Goal: Task Accomplishment & Management: Manage account settings

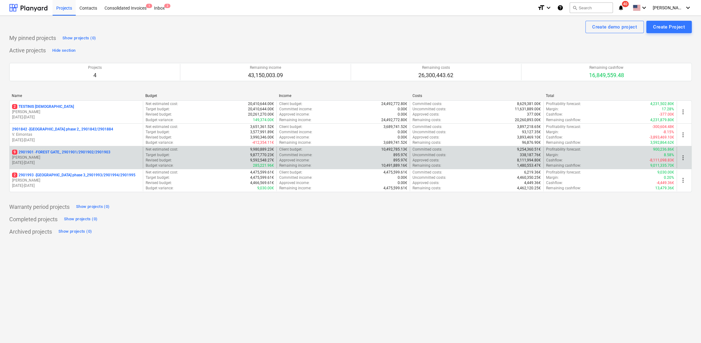
click at [80, 152] on p "9 2901901 - FOREST GATE_ 2901901/2901902/2901903" at bounding box center [61, 151] width 98 height 5
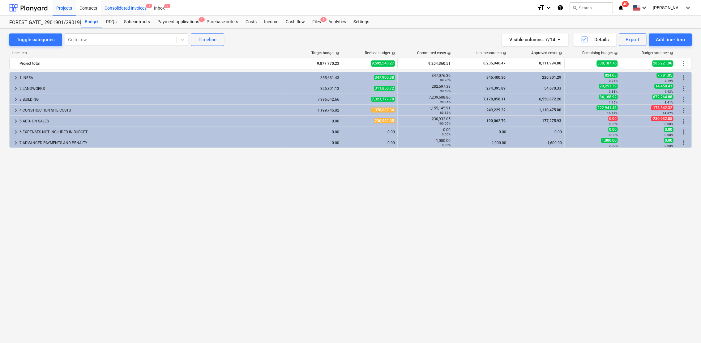
click at [140, 9] on div "Consolidated Invoices 1" at bounding box center [126, 8] width 50 height 16
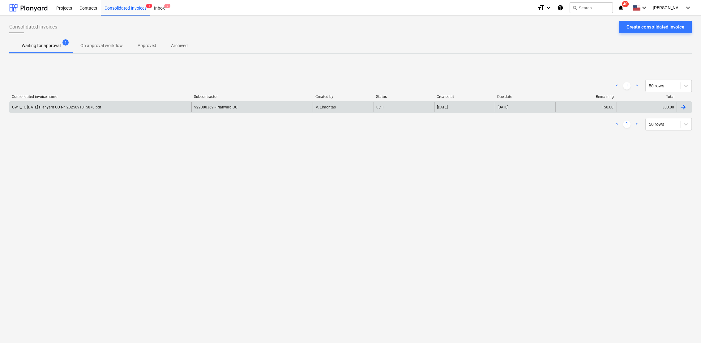
click at [691, 105] on div at bounding box center [684, 107] width 15 height 10
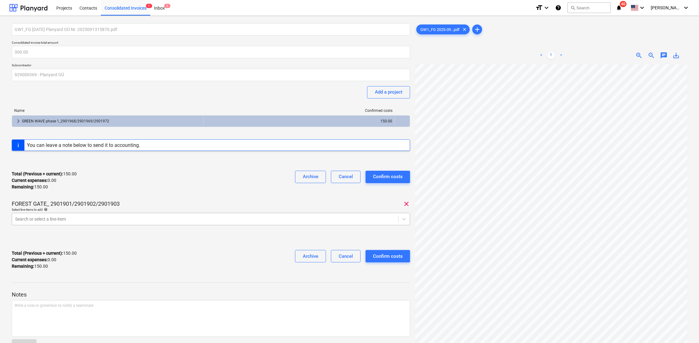
click at [82, 218] on div at bounding box center [205, 219] width 380 height 6
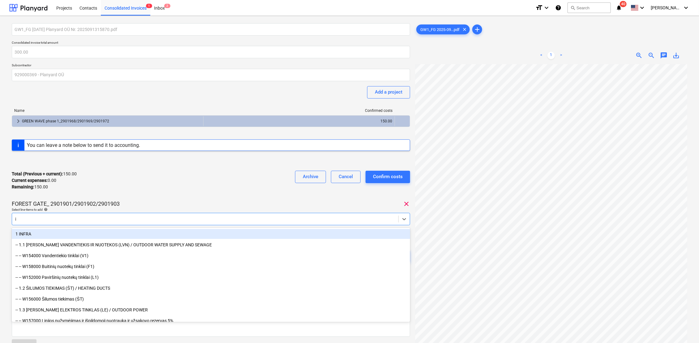
type input "it"
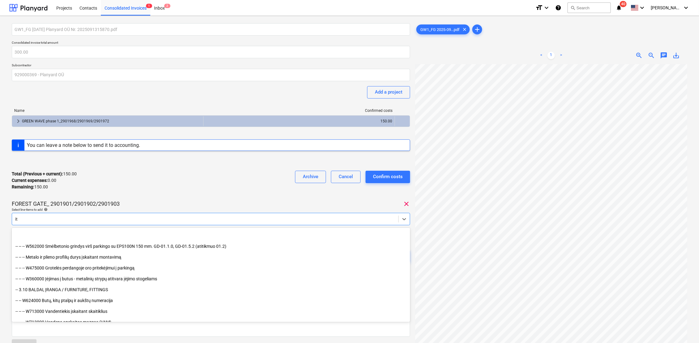
scroll to position [470, 0]
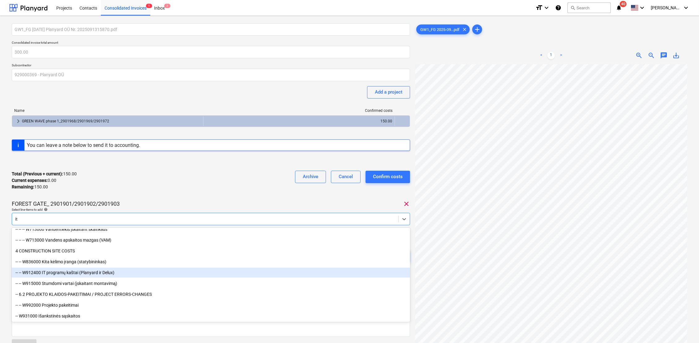
click at [103, 274] on div "-- -- W912400 IT programų kaštai (Planyard ir Delux)" at bounding box center [211, 272] width 399 height 10
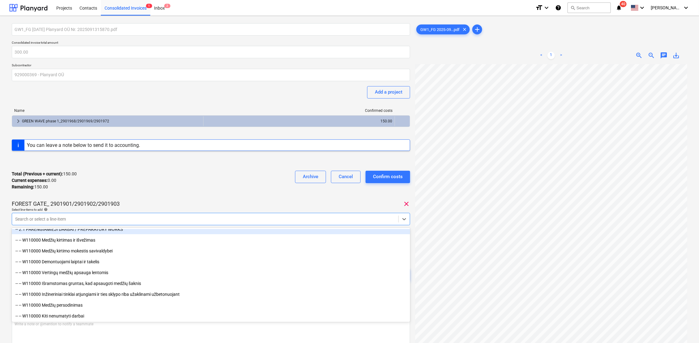
click at [181, 188] on div "Total (Previous + current) : 150.00 Current expenses : 0.00 Remaining : 150.00 …" at bounding box center [211, 180] width 399 height 29
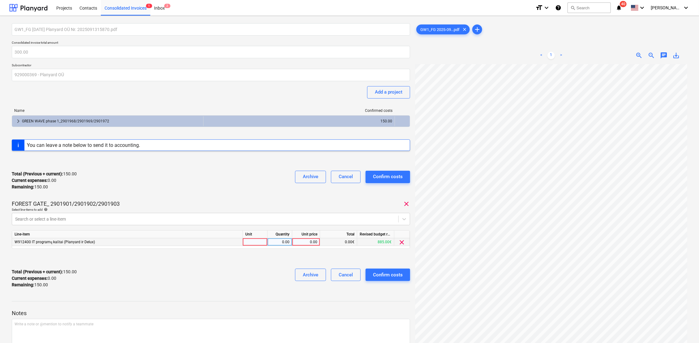
click at [257, 241] on div at bounding box center [255, 242] width 25 height 8
type input "k-tas"
click at [279, 243] on div "0.00" at bounding box center [279, 242] width 19 height 8
type input "1"
click at [309, 243] on div "0.00" at bounding box center [306, 242] width 23 height 8
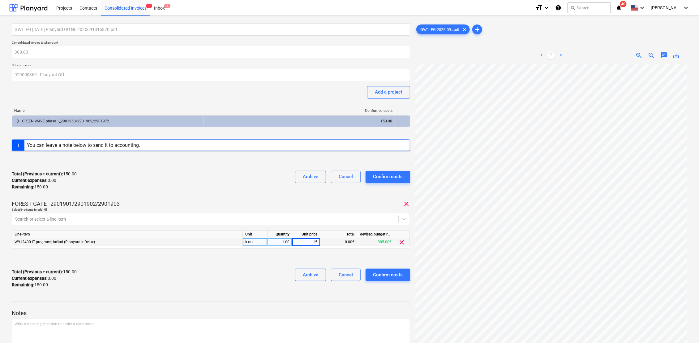
type input "150"
click at [291, 274] on div "Archive Cancel Confirm costs" at bounding box center [350, 277] width 120 height 19
click at [403, 272] on div "Confirm costs" at bounding box center [388, 274] width 30 height 8
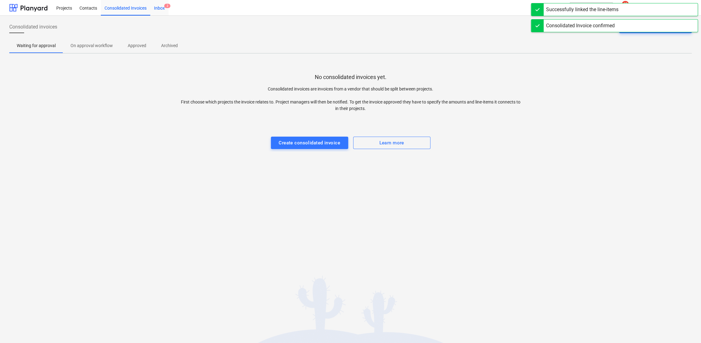
click at [160, 8] on div "Inbox 2" at bounding box center [159, 8] width 18 height 16
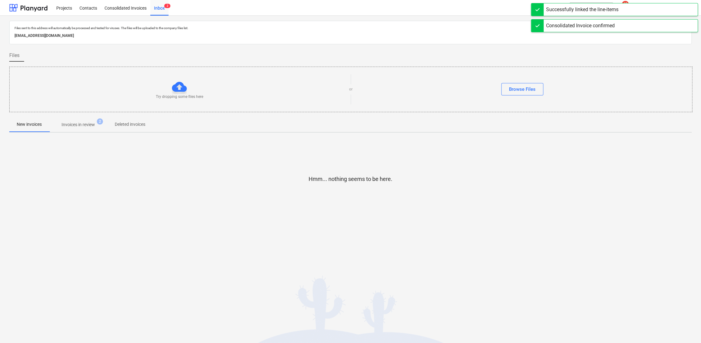
click at [85, 125] on p "Invoices in review" at bounding box center [78, 124] width 33 height 6
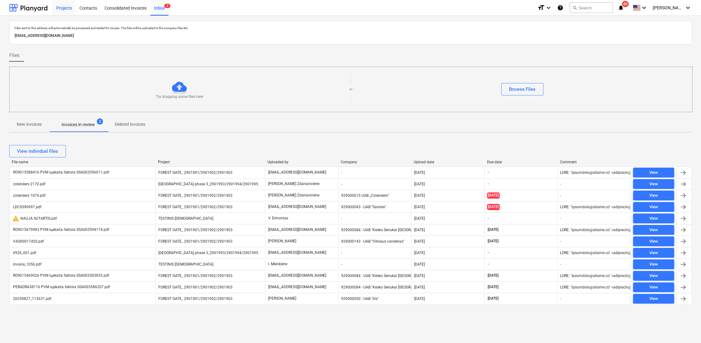
click at [64, 8] on div "Projects" at bounding box center [64, 8] width 23 height 16
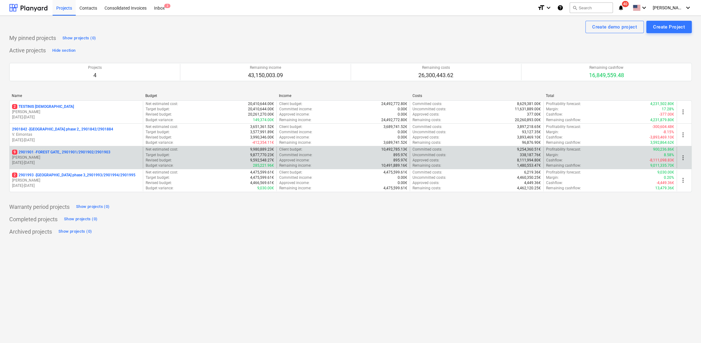
click at [58, 152] on p "9 2901901 - FOREST GATE_ 2901901/2901902/2901903" at bounding box center [61, 151] width 98 height 5
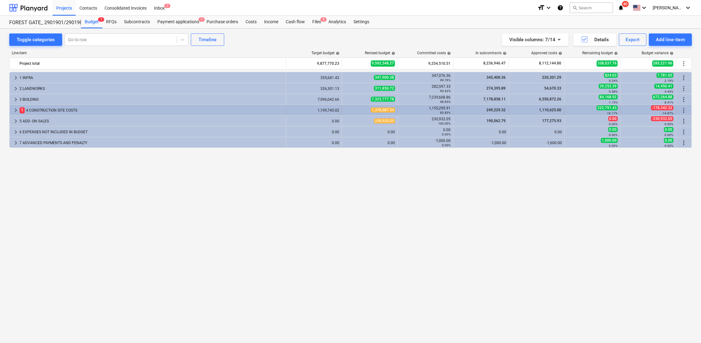
click at [15, 109] on span "keyboard_arrow_right" at bounding box center [15, 109] width 7 height 7
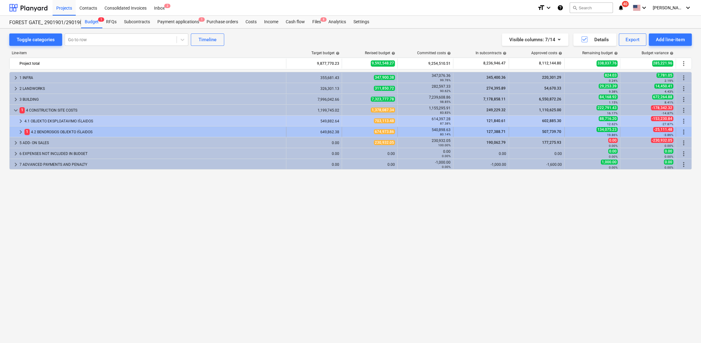
click at [19, 130] on span "keyboard_arrow_right" at bounding box center [20, 131] width 7 height 7
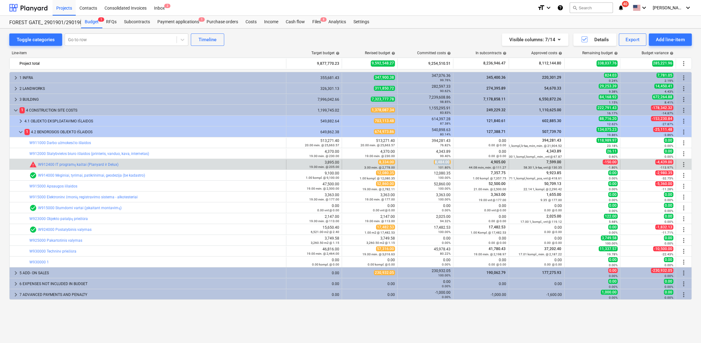
drag, startPoint x: 436, startPoint y: 161, endPoint x: 451, endPoint y: 162, distance: 15.2
click at [451, 162] on div "8,484.00 101.80%" at bounding box center [426, 164] width 56 height 10
drag, startPoint x: 451, startPoint y: 162, endPoint x: 447, endPoint y: 162, distance: 3.7
copy span "8,484.00"
click at [349, 163] on span "edit" at bounding box center [348, 164] width 5 height 5
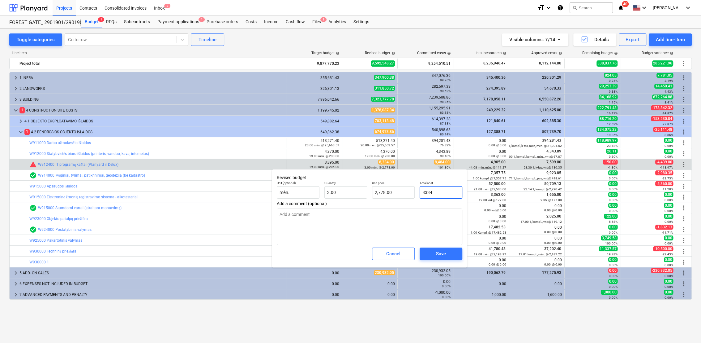
drag, startPoint x: 444, startPoint y: 192, endPoint x: 428, endPoint y: 192, distance: 16.7
click at [423, 192] on input "8334" at bounding box center [441, 192] width 43 height 12
paste input ",484.00"
type input "8,484.00"
type textarea "x"
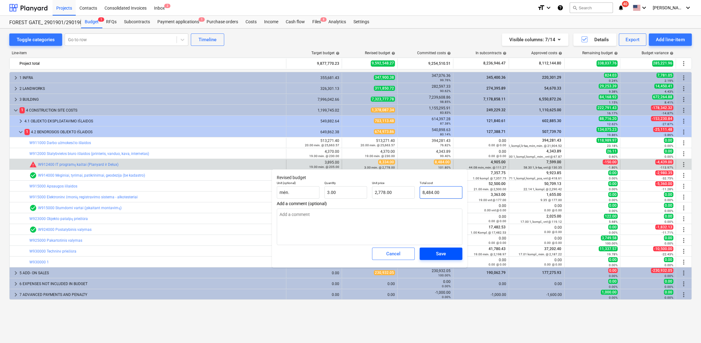
type input "2,828.00"
type input "8,484.00"
click at [449, 253] on span "Save" at bounding box center [441, 253] width 28 height 8
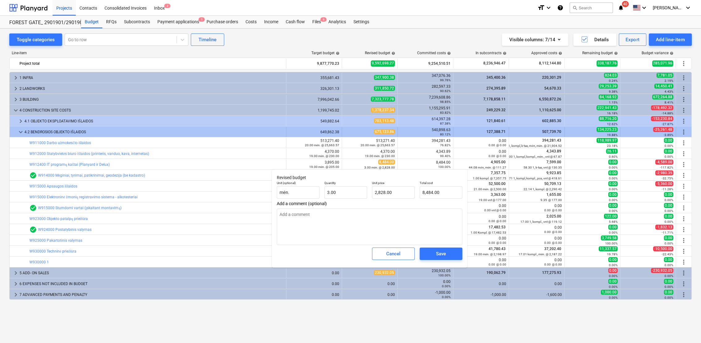
type textarea "x"
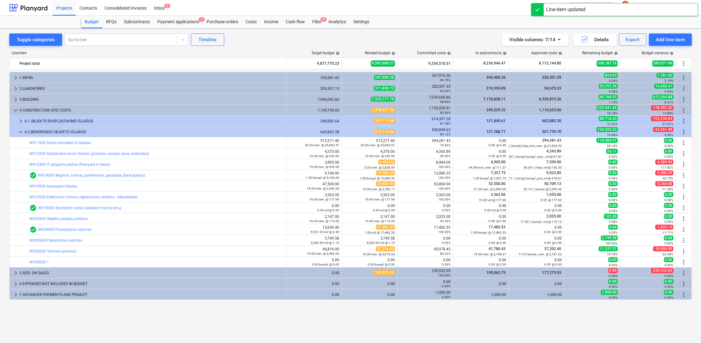
click at [20, 129] on span "keyboard_arrow_down" at bounding box center [20, 131] width 7 height 7
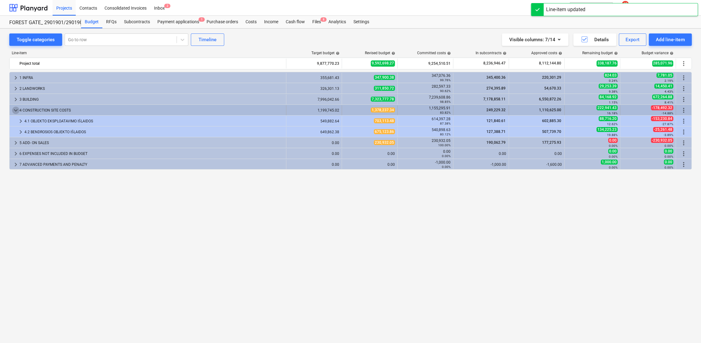
click at [15, 111] on span "keyboard_arrow_down" at bounding box center [15, 109] width 7 height 7
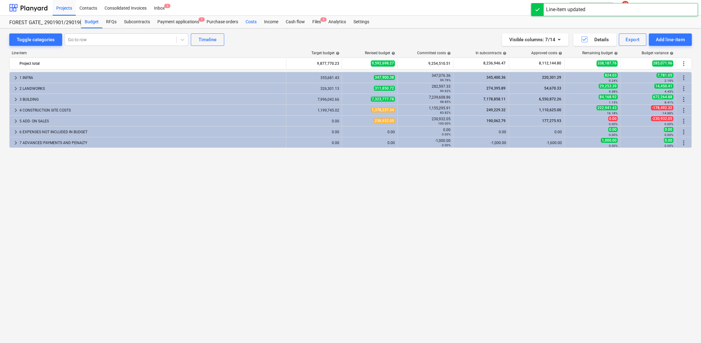
click at [248, 20] on div "Costs" at bounding box center [251, 22] width 19 height 12
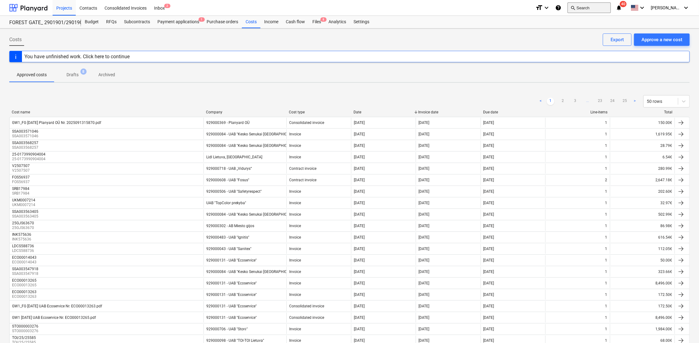
click at [596, 7] on button "search Search" at bounding box center [589, 7] width 43 height 11
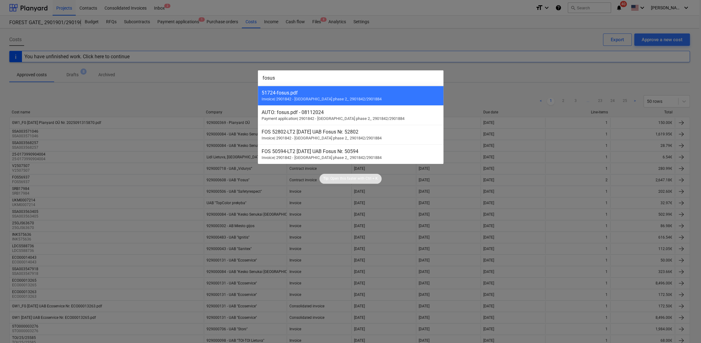
type input "fosus"
click at [366, 44] on div at bounding box center [350, 171] width 701 height 343
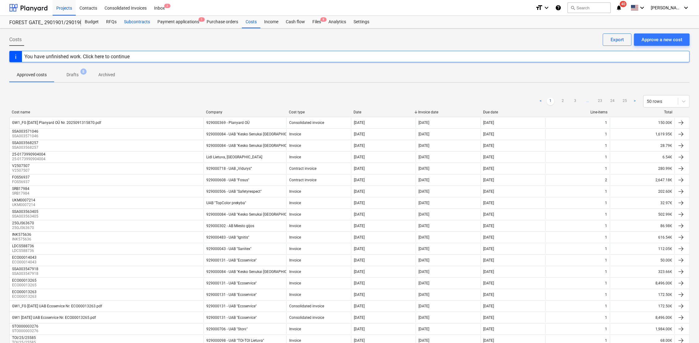
click at [125, 21] on div "Subcontracts" at bounding box center [136, 22] width 33 height 12
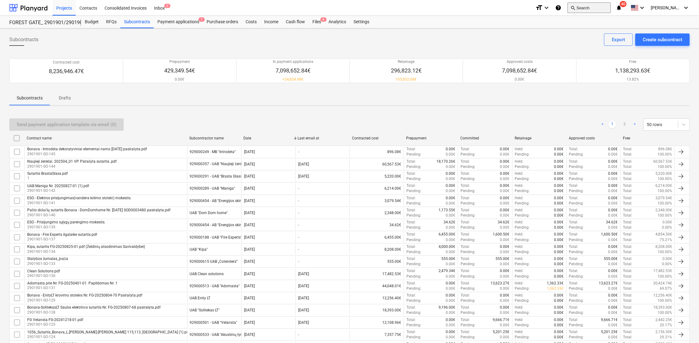
click at [594, 9] on button "search Search" at bounding box center [589, 7] width 43 height 11
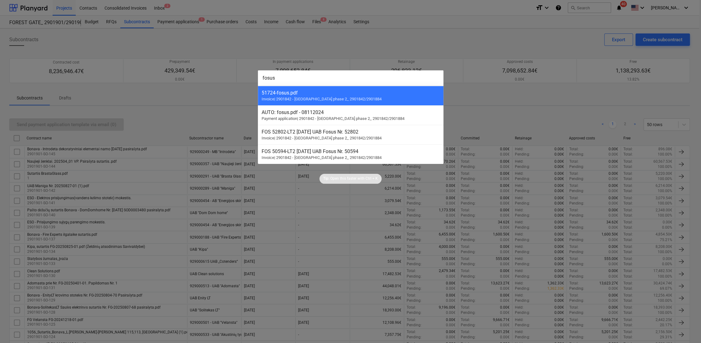
type input "fosus"
click at [455, 45] on div at bounding box center [350, 171] width 701 height 343
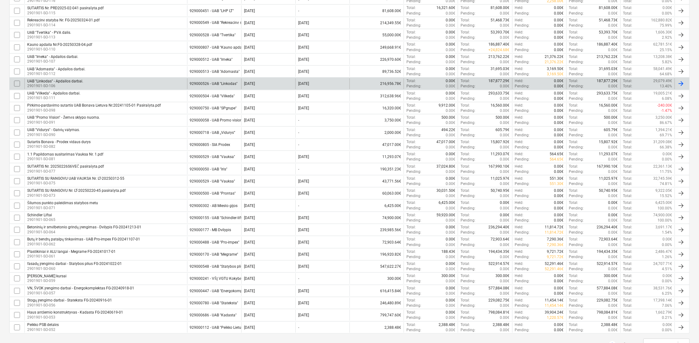
scroll to position [444, 0]
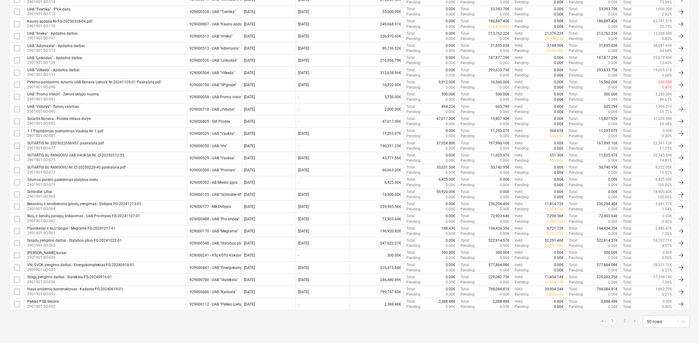
click at [625, 319] on link "2" at bounding box center [624, 320] width 7 height 7
checkbox input "false"
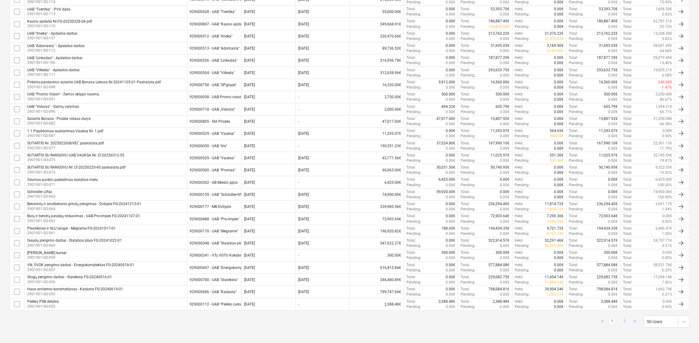
checkbox input "false"
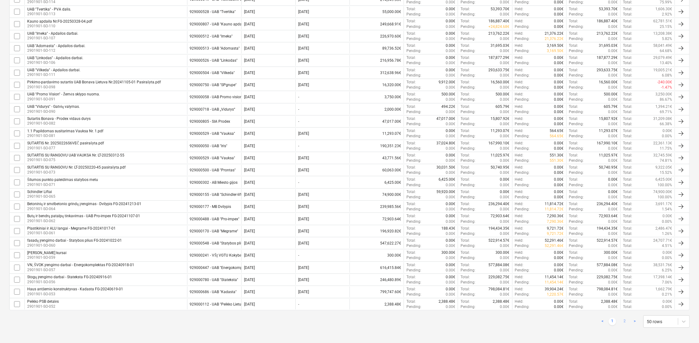
checkbox input "false"
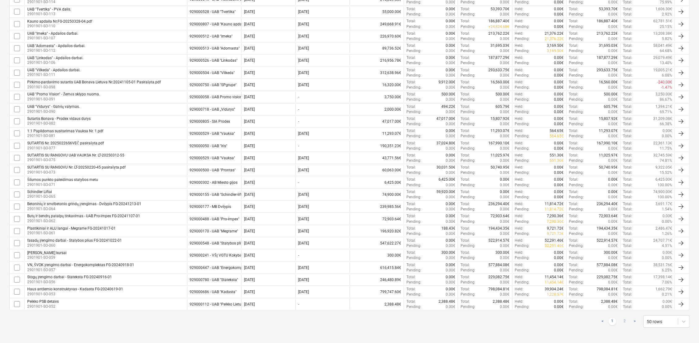
checkbox input "false"
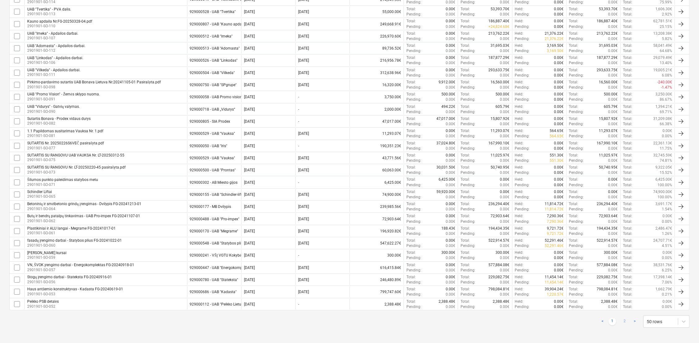
checkbox input "false"
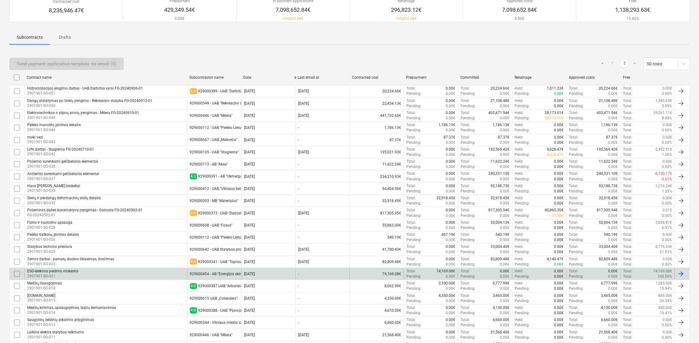
scroll to position [60, 0]
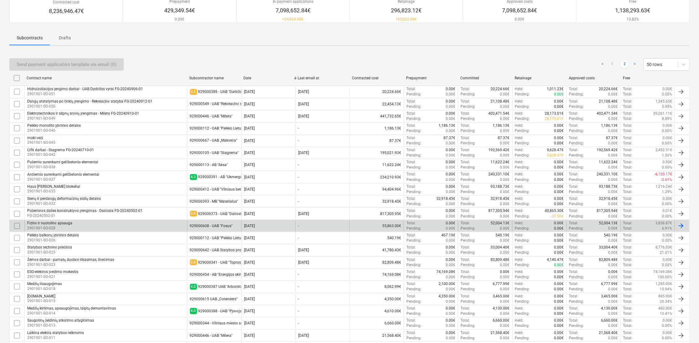
click at [223, 224] on div "929000608 - UAB "Fosus"" at bounding box center [211, 225] width 43 height 4
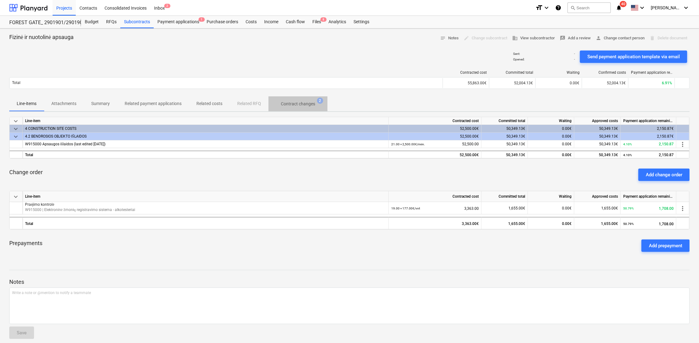
click at [298, 101] on p "Contract changes" at bounding box center [298, 104] width 34 height 6
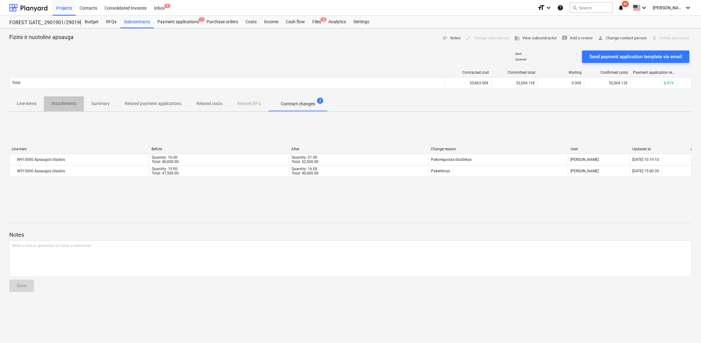
click at [64, 101] on p "Attachments" at bounding box center [63, 103] width 25 height 6
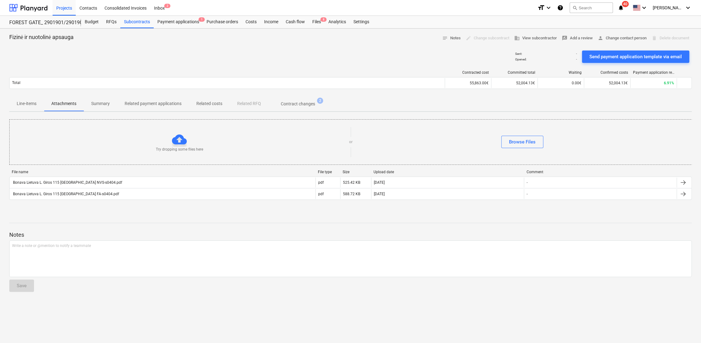
click at [109, 104] on p "Summary" at bounding box center [100, 103] width 19 height 6
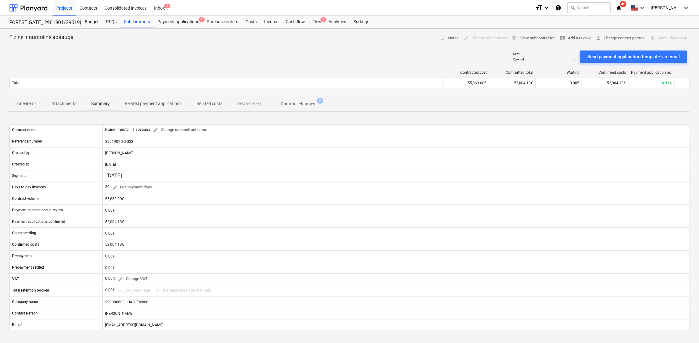
click at [145, 102] on p "Related payment applications" at bounding box center [153, 103] width 57 height 6
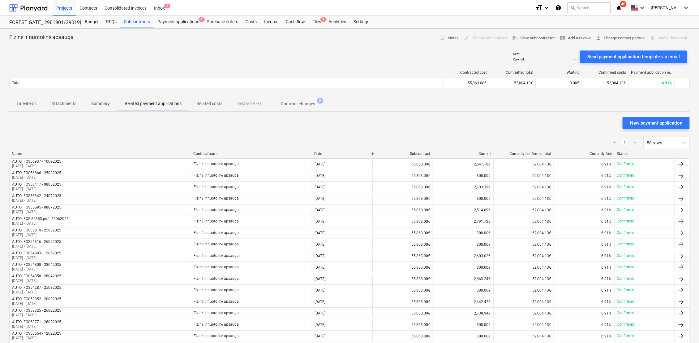
click at [208, 103] on p "Related costs" at bounding box center [209, 103] width 26 height 6
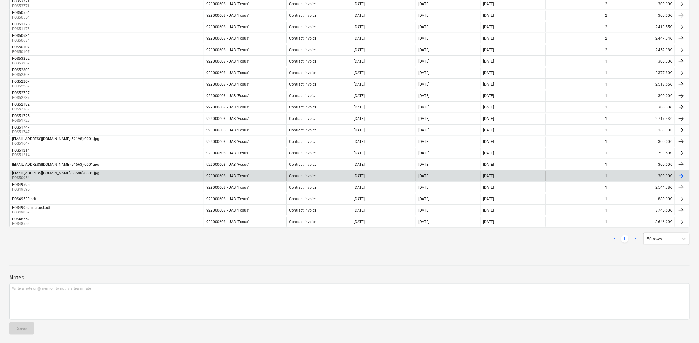
scroll to position [286, 0]
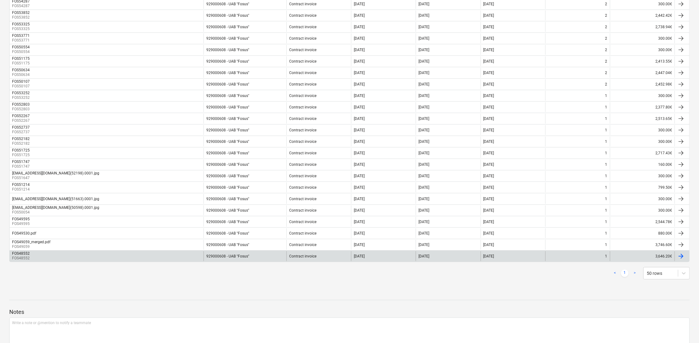
click at [683, 253] on div at bounding box center [681, 255] width 7 height 7
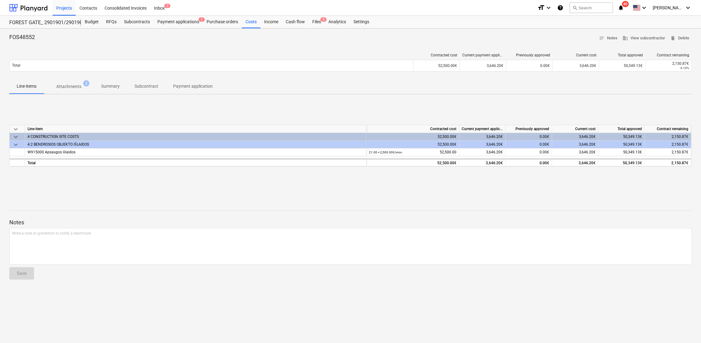
click at [82, 87] on span "Attachments 2" at bounding box center [68, 86] width 35 height 6
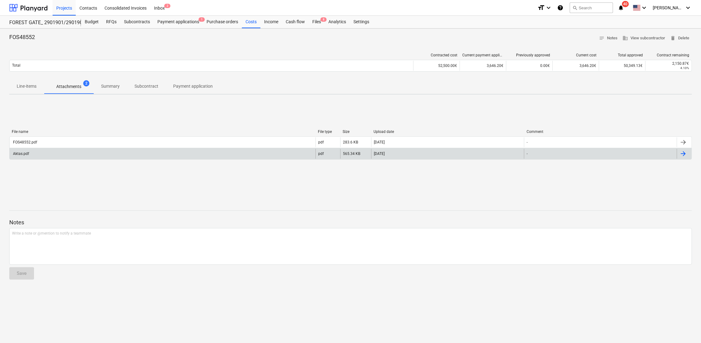
click at [143, 153] on div "Aktas.pdf" at bounding box center [163, 154] width 306 height 10
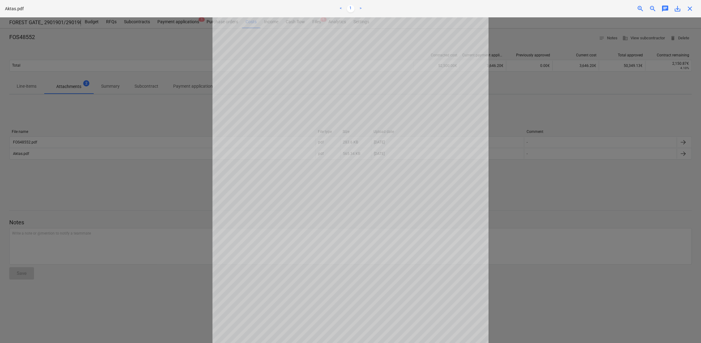
click at [171, 109] on div at bounding box center [350, 179] width 701 height 325
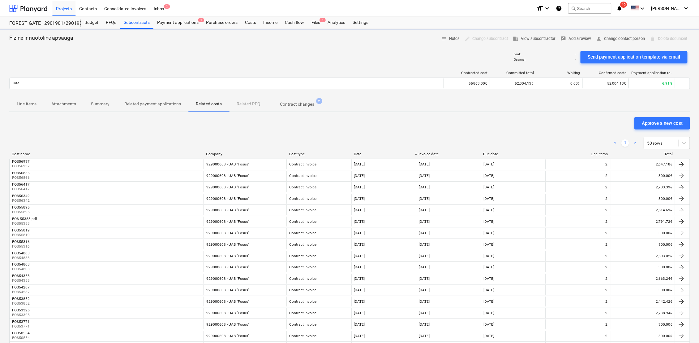
scroll to position [286, 0]
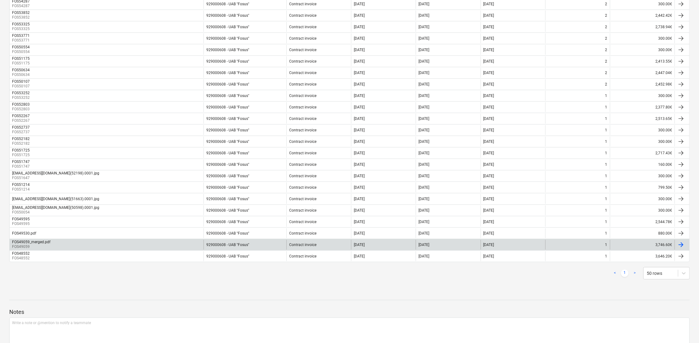
click at [321, 244] on div "Contract invoice" at bounding box center [319, 244] width 65 height 10
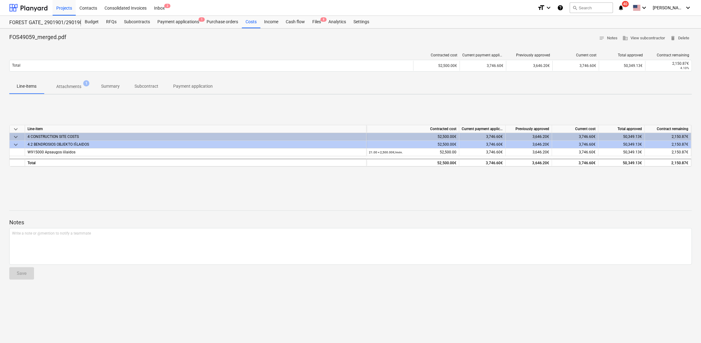
click at [81, 88] on p "Attachments" at bounding box center [68, 86] width 25 height 6
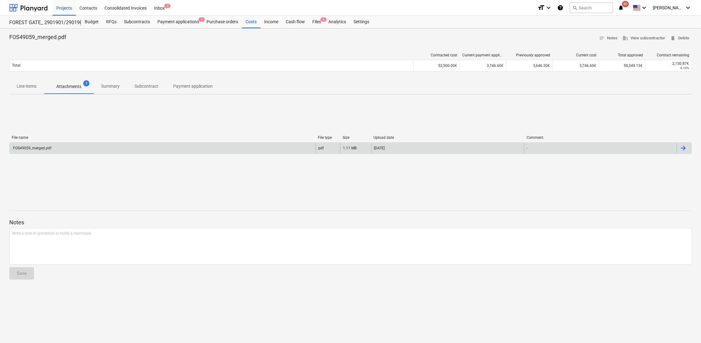
click at [97, 146] on div "FOS49059_merged.pdf" at bounding box center [163, 148] width 306 height 10
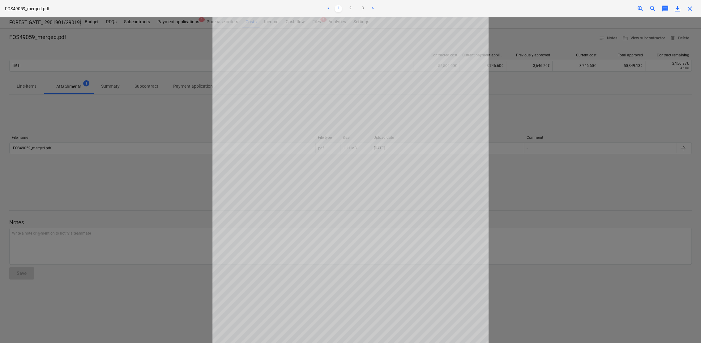
click at [165, 206] on div at bounding box center [350, 179] width 701 height 325
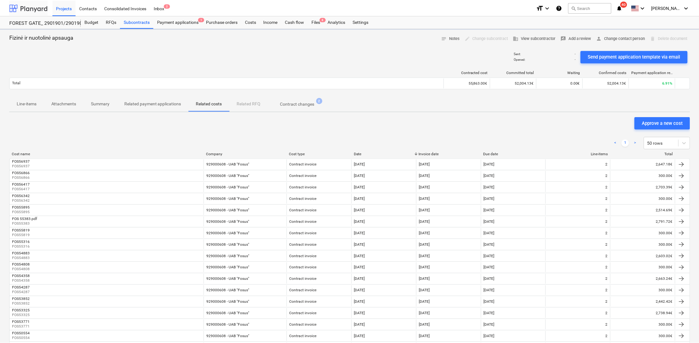
scroll to position [286, 0]
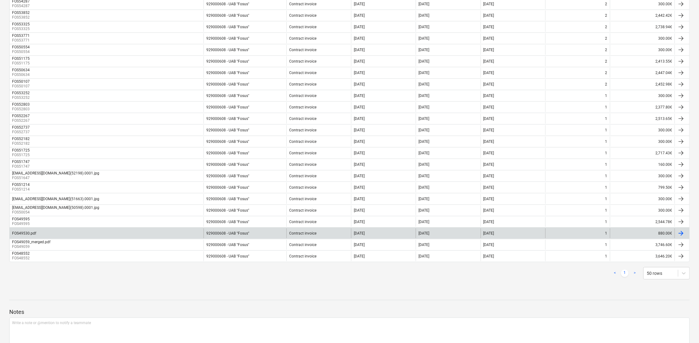
click at [251, 232] on div "929000608 - UAB "Fosus"" at bounding box center [245, 233] width 83 height 10
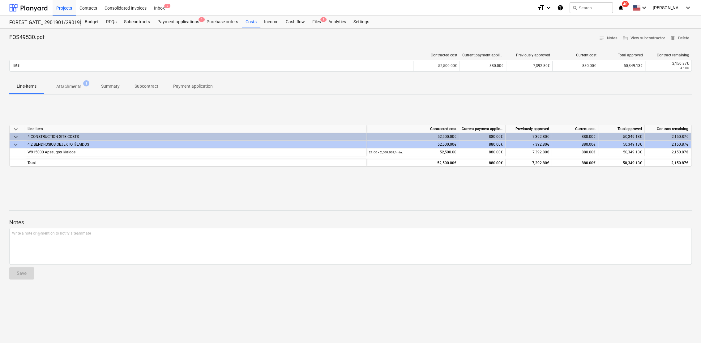
click at [79, 86] on p "Attachments" at bounding box center [68, 86] width 25 height 6
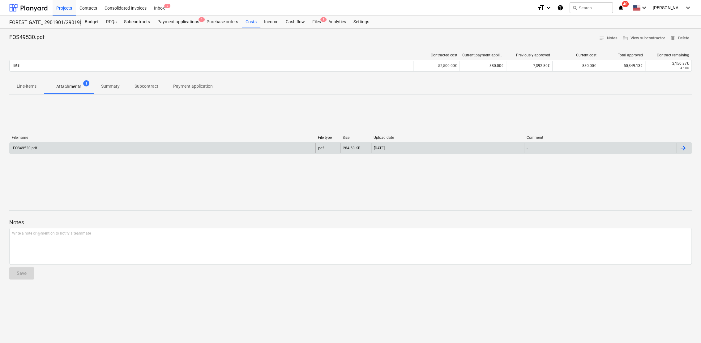
click at [142, 147] on div "FOS49530.pdf" at bounding box center [163, 148] width 306 height 10
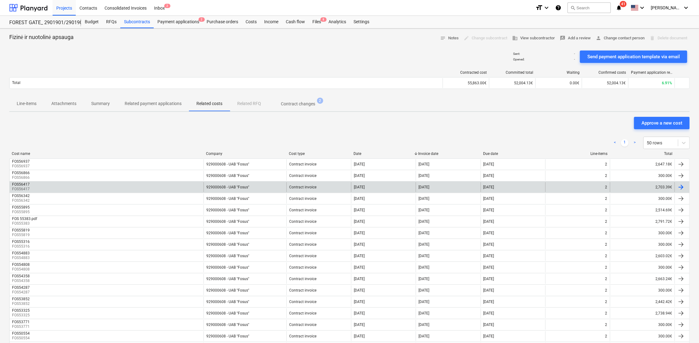
click at [252, 186] on div "929000608 - UAB "Fosus"" at bounding box center [245, 187] width 83 height 10
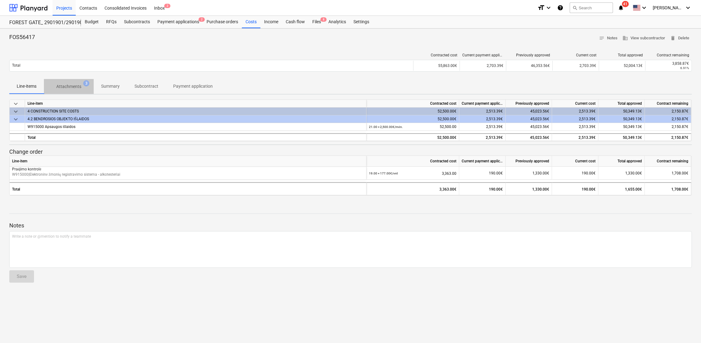
click at [64, 85] on p "Attachments" at bounding box center [68, 86] width 25 height 6
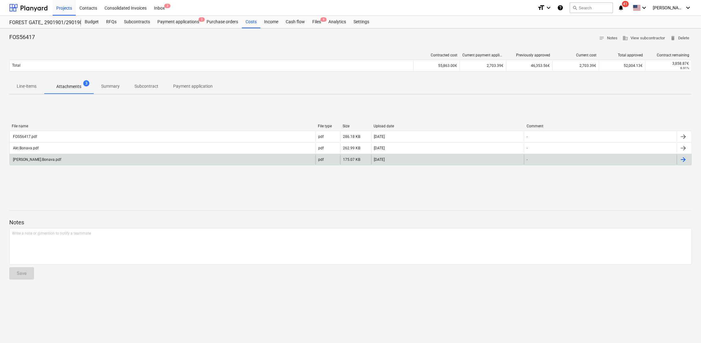
click at [69, 159] on div "[PERSON_NAME].Bonava.pdf" at bounding box center [163, 159] width 306 height 10
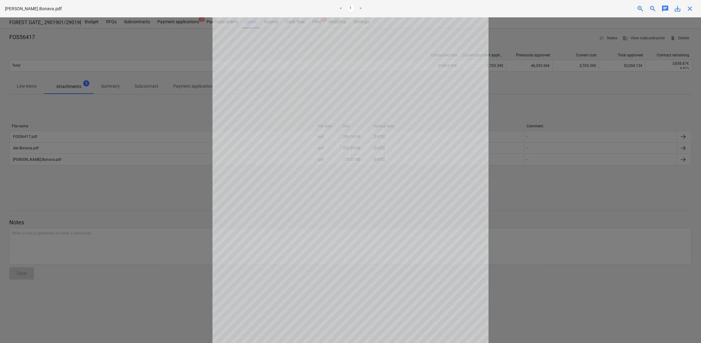
click at [30, 146] on div at bounding box center [350, 179] width 701 height 325
drag, startPoint x: 29, startPoint y: 152, endPoint x: 39, endPoint y: 131, distance: 23.5
click at [29, 152] on div at bounding box center [350, 179] width 701 height 325
click at [133, 129] on div at bounding box center [350, 179] width 701 height 325
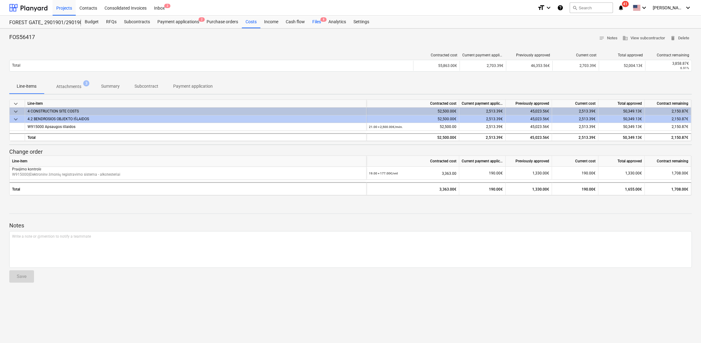
click at [318, 22] on div "Files 8" at bounding box center [317, 22] width 16 height 12
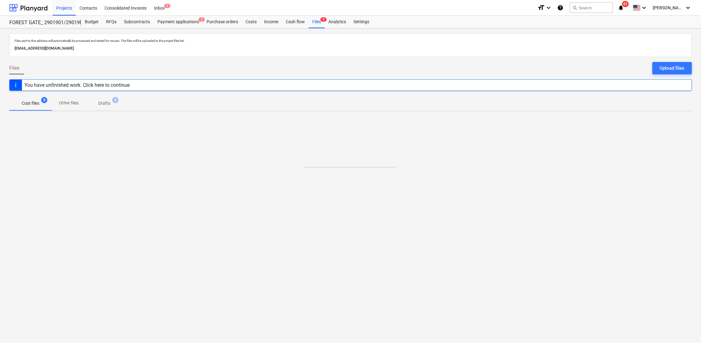
click at [104, 105] on p "Drafts" at bounding box center [104, 103] width 12 height 6
